Goal: Task Accomplishment & Management: Use online tool/utility

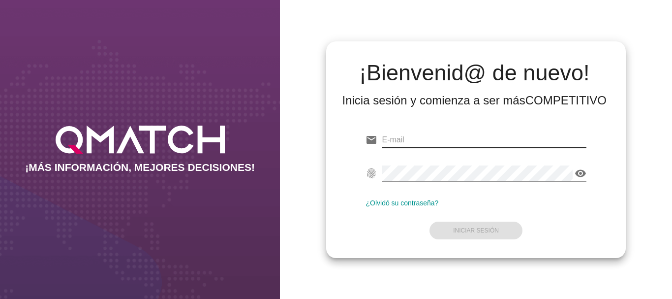
click at [414, 137] on input "email" at bounding box center [484, 140] width 204 height 16
type input "[EMAIL_ADDRESS][PERSON_NAME][DOMAIN_NAME]"
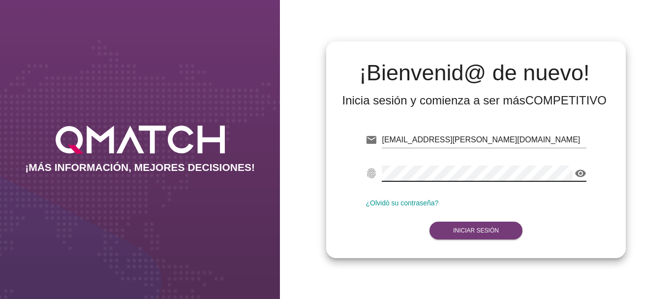
click at [480, 230] on strong "Iniciar Sesión" at bounding box center [476, 230] width 46 height 7
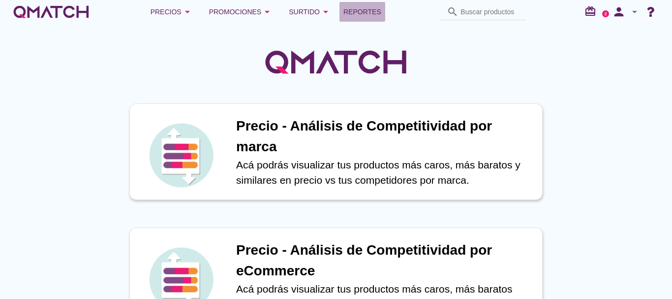
click at [366, 9] on span "Reportes" at bounding box center [362, 12] width 38 height 12
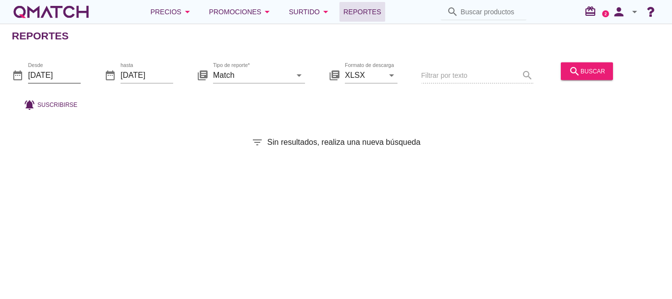
click at [61, 76] on input "[DATE]" at bounding box center [54, 75] width 53 height 16
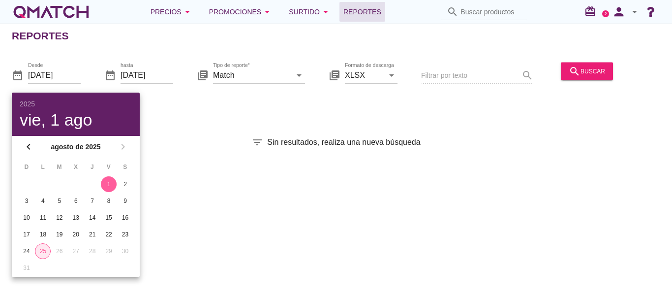
click at [44, 249] on div "25" at bounding box center [42, 250] width 15 height 9
type input "[DATE]"
click at [583, 70] on div "search buscar" at bounding box center [587, 71] width 36 height 12
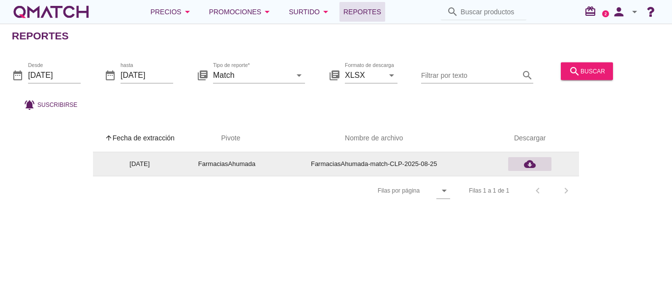
click at [528, 165] on icon "cloud_download" at bounding box center [530, 164] width 12 height 12
